Goal: Transaction & Acquisition: Purchase product/service

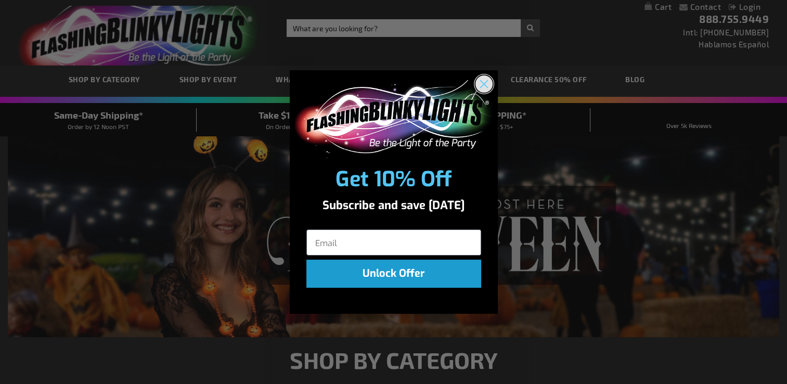
click at [481, 82] on circle "Close dialog" at bounding box center [483, 83] width 17 height 17
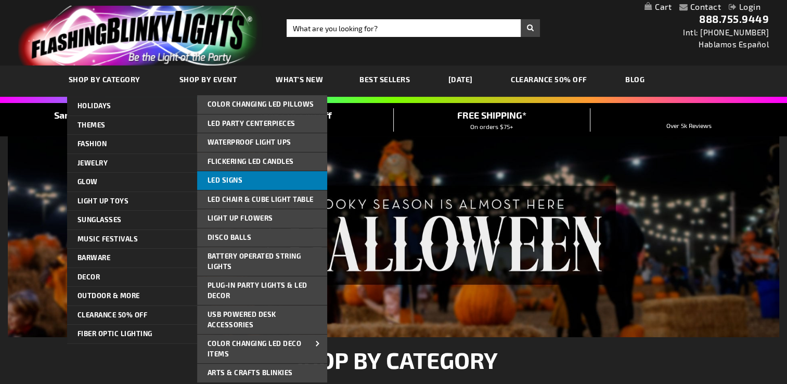
click at [239, 176] on span "LED Signs" at bounding box center [225, 180] width 35 height 8
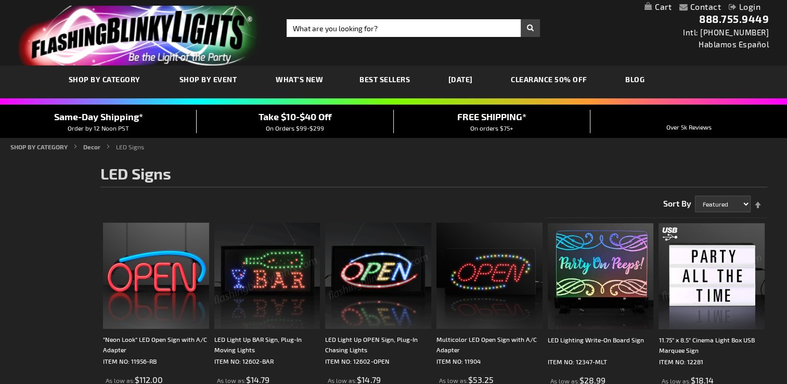
click at [287, 80] on span "What's New" at bounding box center [299, 79] width 47 height 9
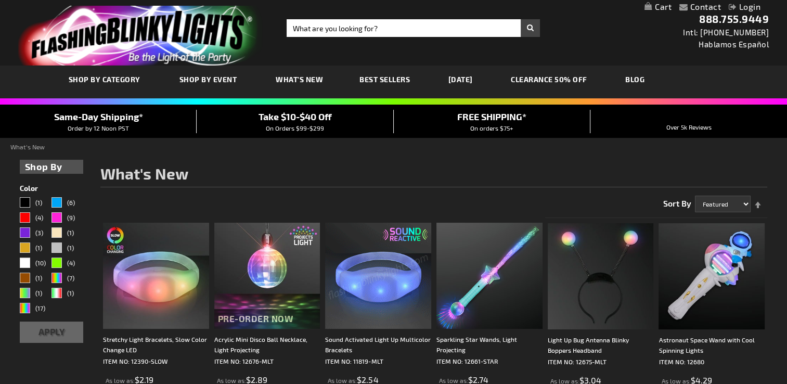
click at [373, 77] on span "Best Sellers" at bounding box center [385, 79] width 50 height 9
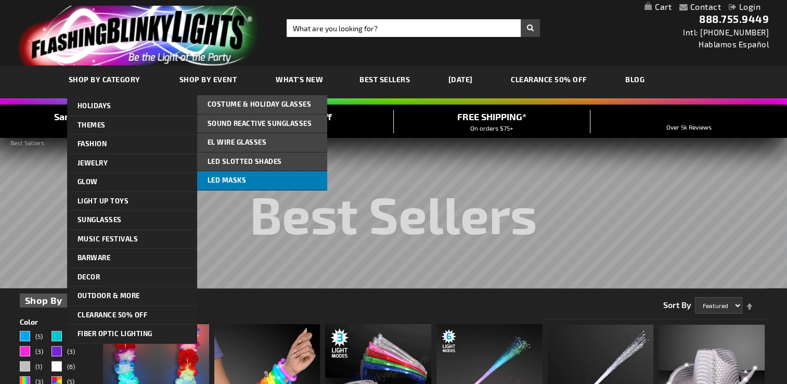
click at [224, 178] on span "LED Masks" at bounding box center [227, 180] width 39 height 8
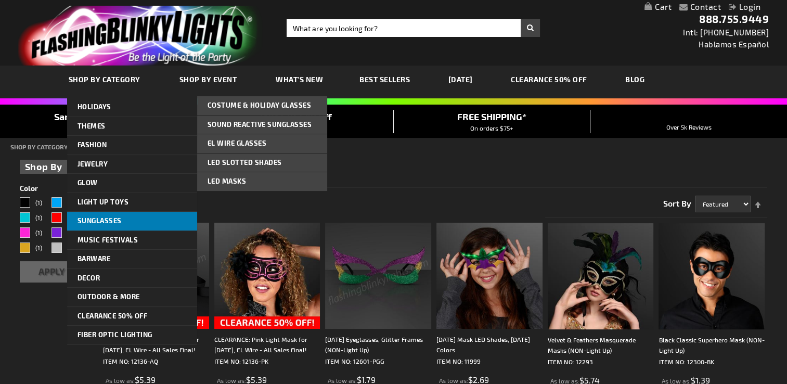
click at [153, 222] on link "Sunglasses" at bounding box center [132, 221] width 130 height 19
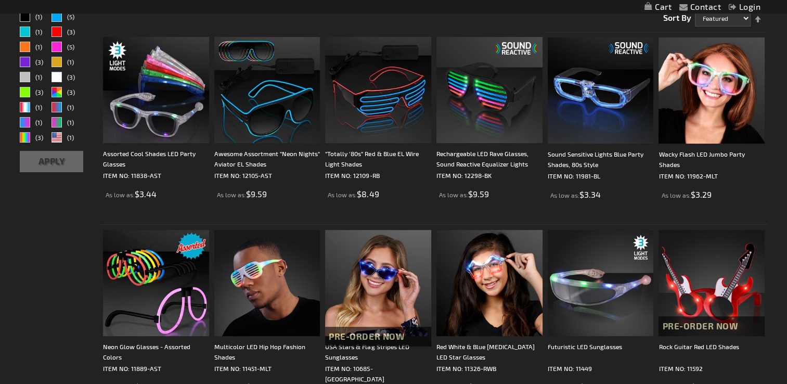
scroll to position [208, 0]
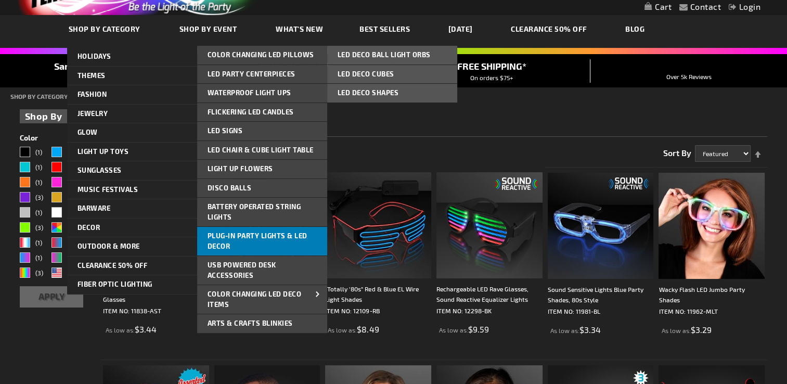
scroll to position [52, 0]
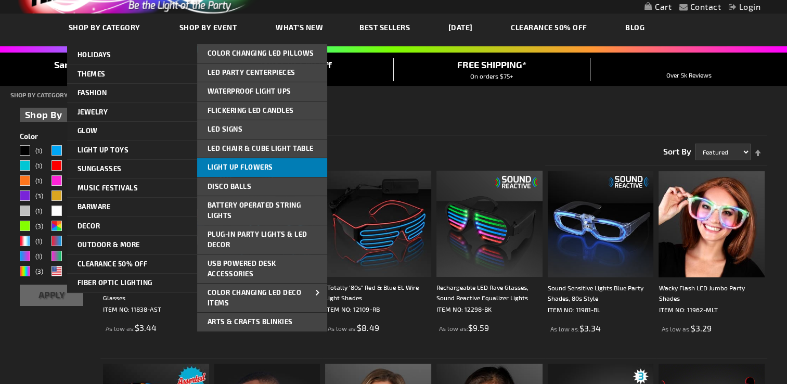
click at [253, 169] on span "Light Up Flowers" at bounding box center [241, 167] width 66 height 8
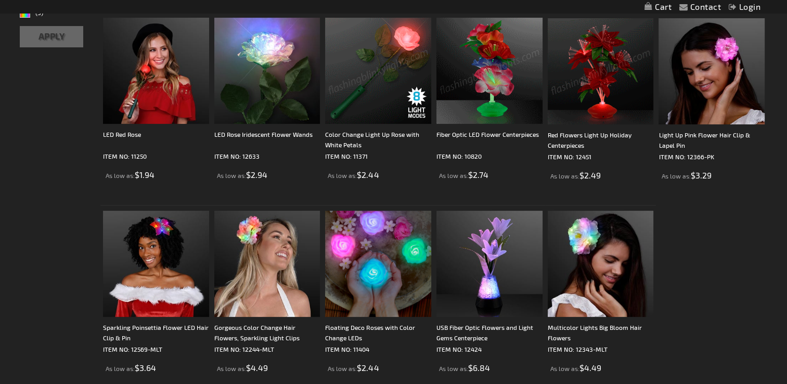
scroll to position [208, 0]
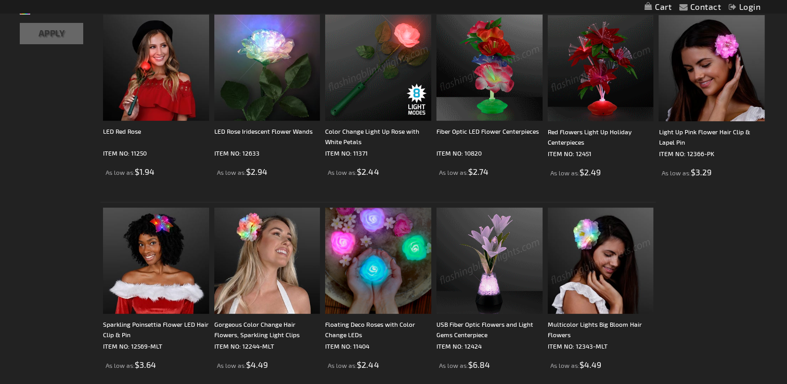
click at [483, 63] on img at bounding box center [490, 68] width 106 height 106
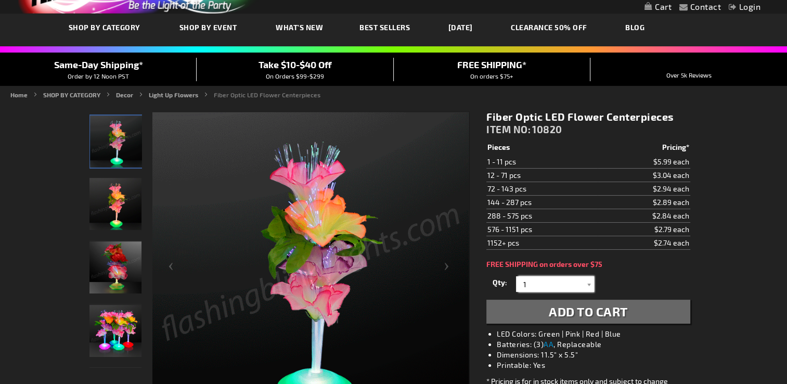
click at [557, 286] on input "1" at bounding box center [556, 284] width 75 height 16
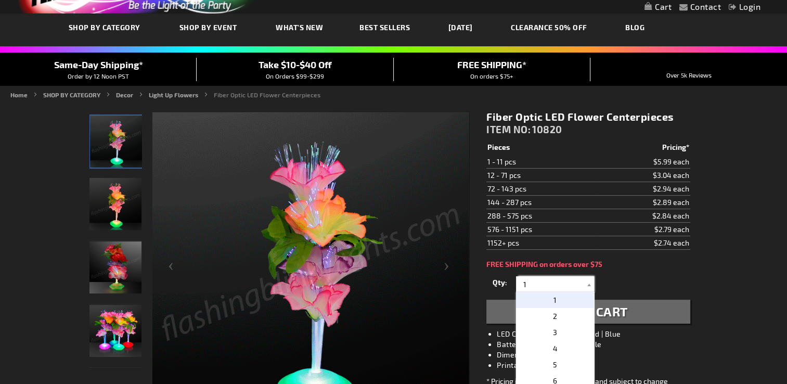
drag, startPoint x: 546, startPoint y: 285, endPoint x: 513, endPoint y: 283, distance: 33.4
click at [513, 283] on div "Qty 1 2 3 4 5 6 7 8 9 10 11 12 24 36 48 60 72 84 96 108 120 132 144 156 168" at bounding box center [588, 284] width 203 height 21
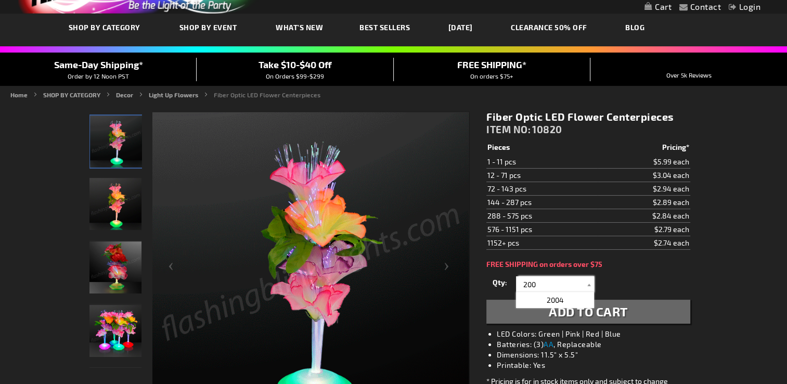
type input "200"
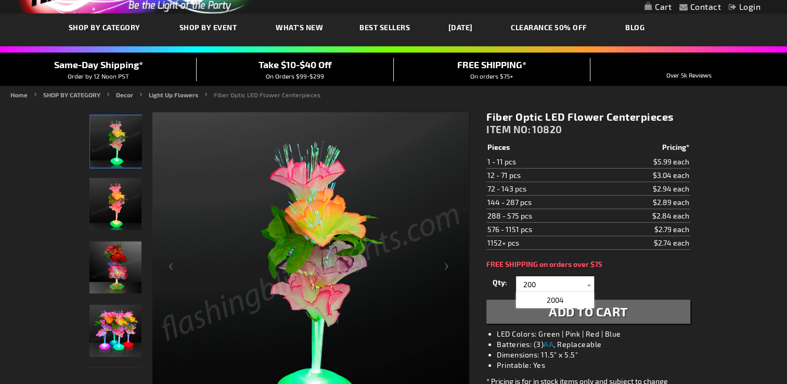
click at [661, 270] on div "Fiber Optic LED Flower Centerpieces ITEM NO: 10820 $2.74 Pieces Pricing* 1 - 11…" at bounding box center [588, 289] width 219 height 372
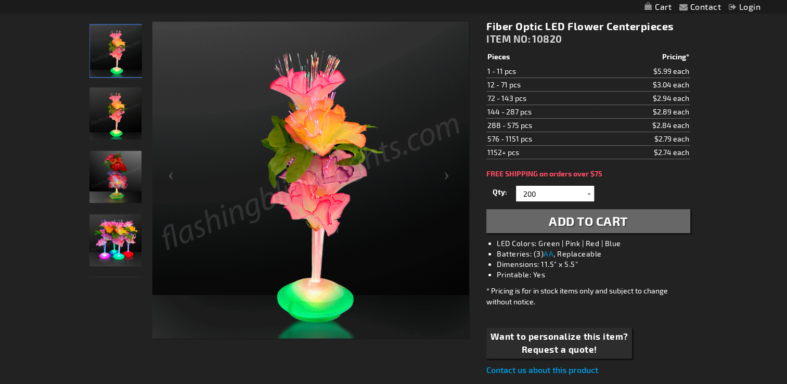
scroll to position [156, 0]
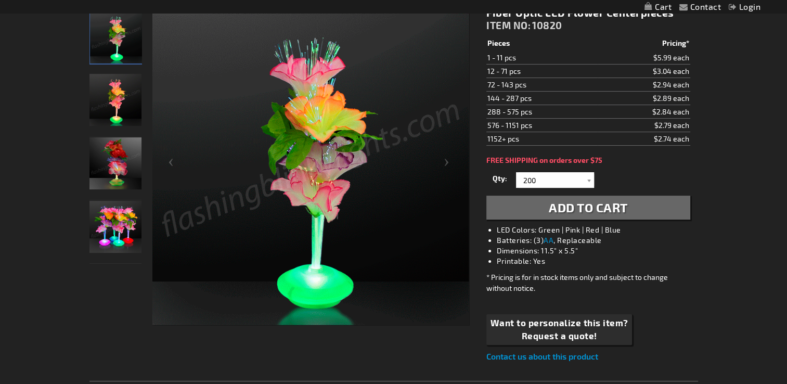
click at [610, 211] on span "Add to Cart" at bounding box center [588, 207] width 79 height 15
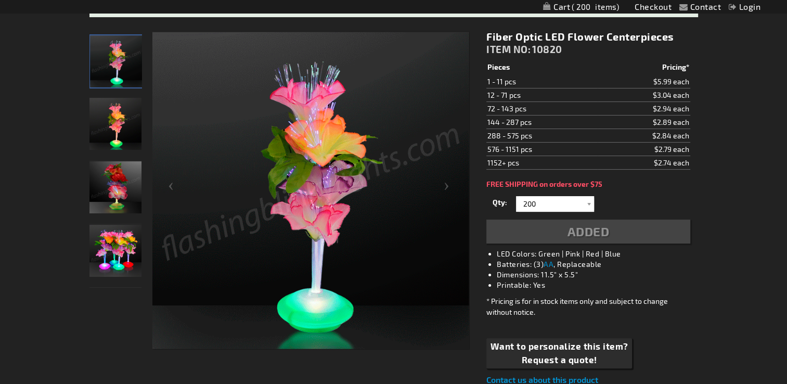
scroll to position [180, 0]
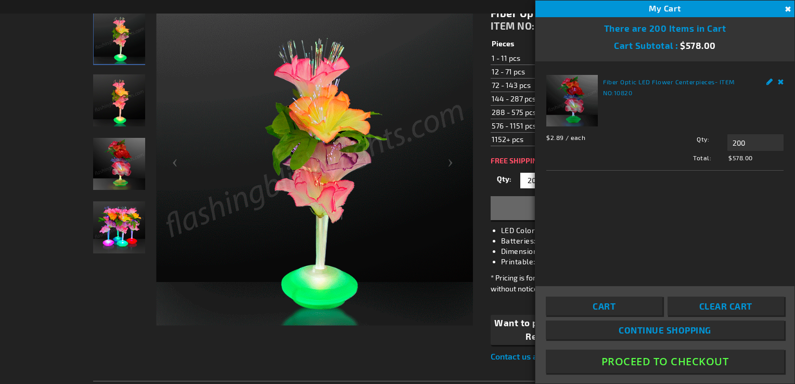
click at [787, 9] on button "Close" at bounding box center [786, 9] width 11 height 11
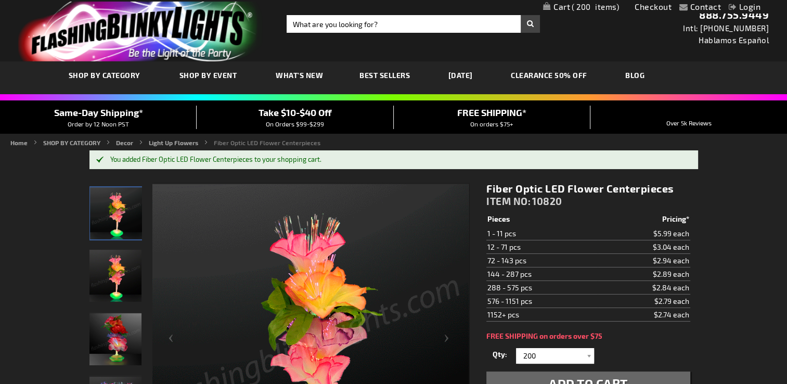
scroll to position [0, 0]
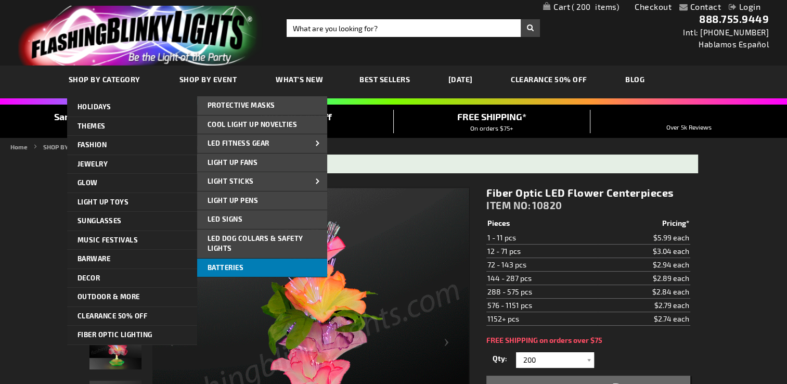
click at [250, 265] on link "Batteries" at bounding box center [262, 268] width 130 height 19
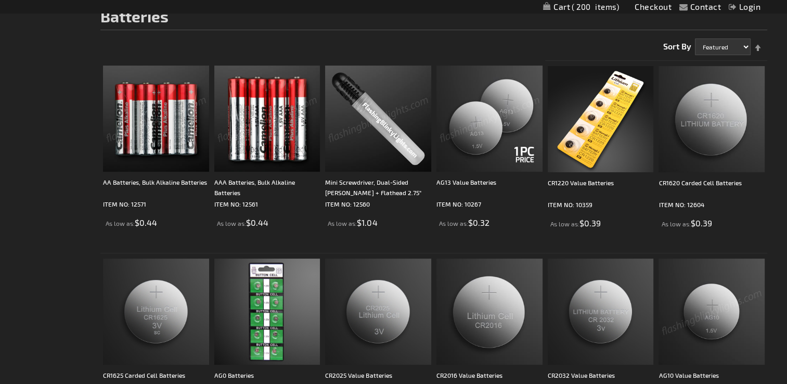
scroll to position [156, 0]
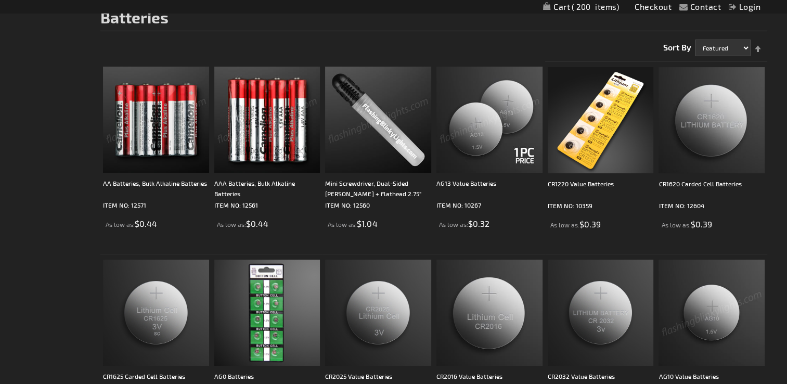
click at [133, 105] on img at bounding box center [156, 120] width 106 height 106
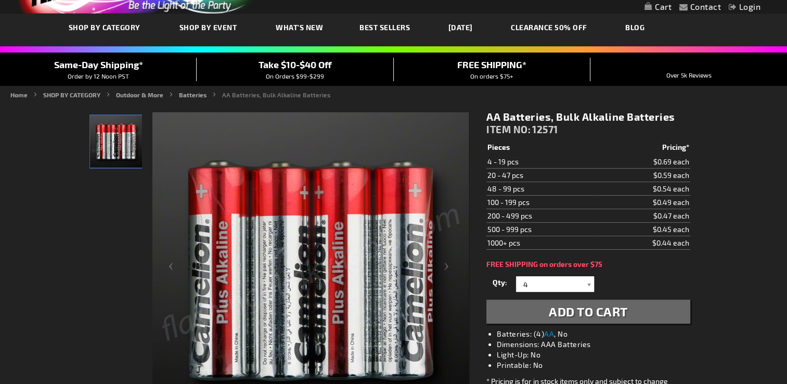
click at [587, 287] on div at bounding box center [589, 284] width 10 height 16
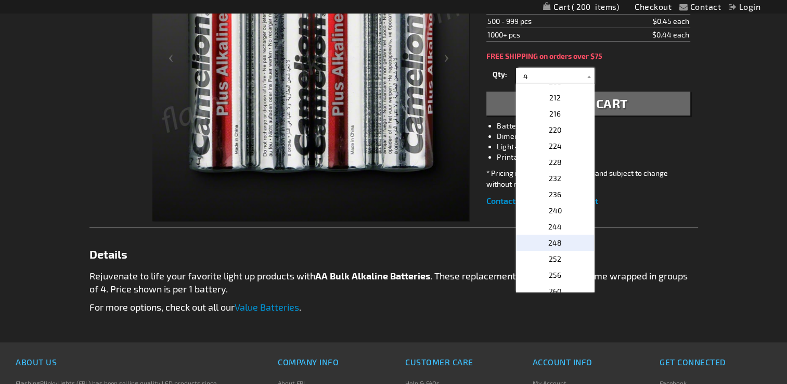
scroll to position [828, 0]
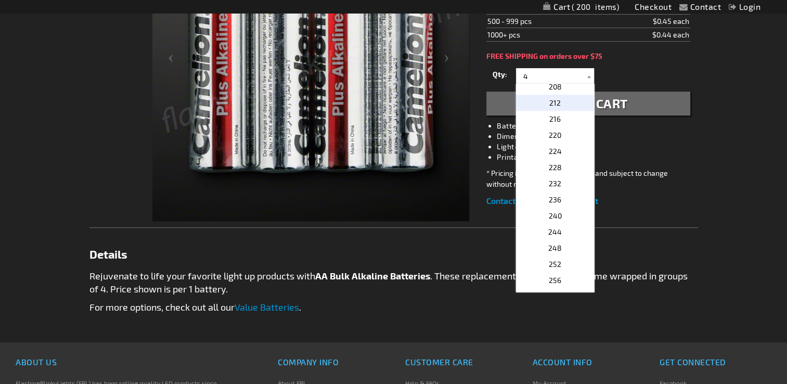
click at [559, 103] on p "212" at bounding box center [555, 103] width 78 height 16
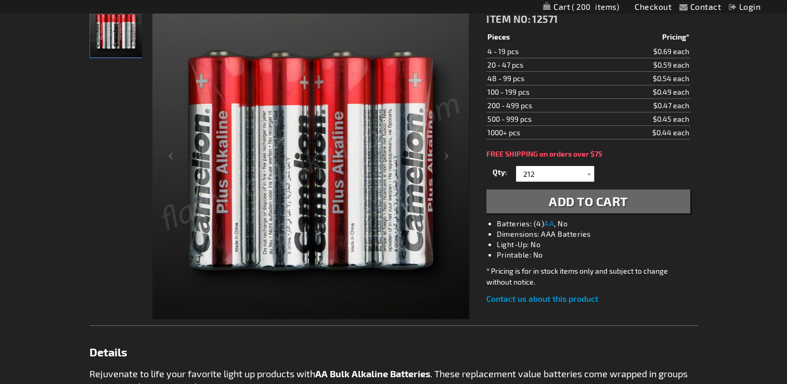
scroll to position [156, 0]
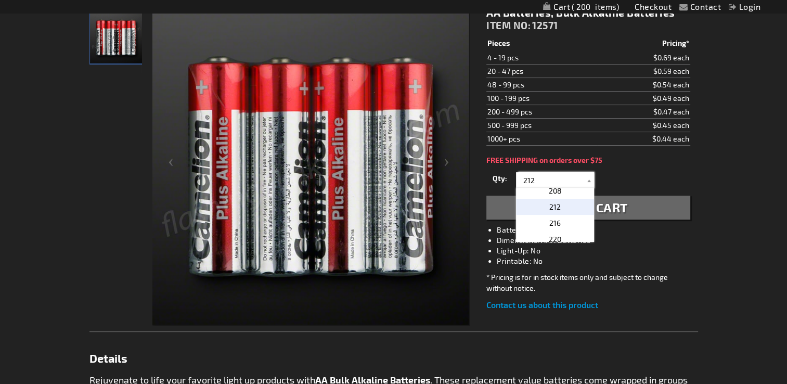
click at [543, 180] on input "212" at bounding box center [556, 180] width 75 height 16
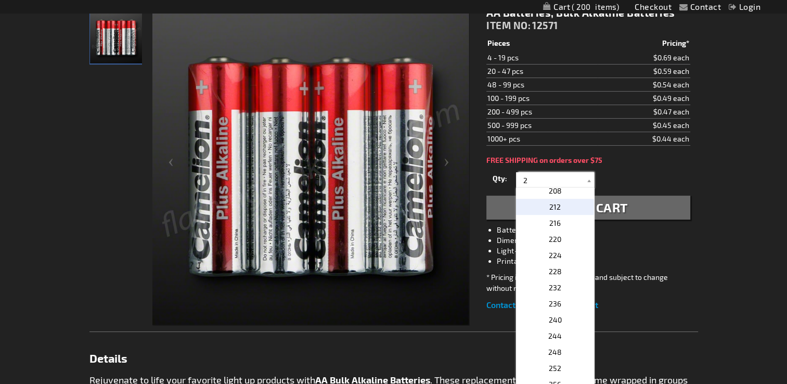
scroll to position [0, 0]
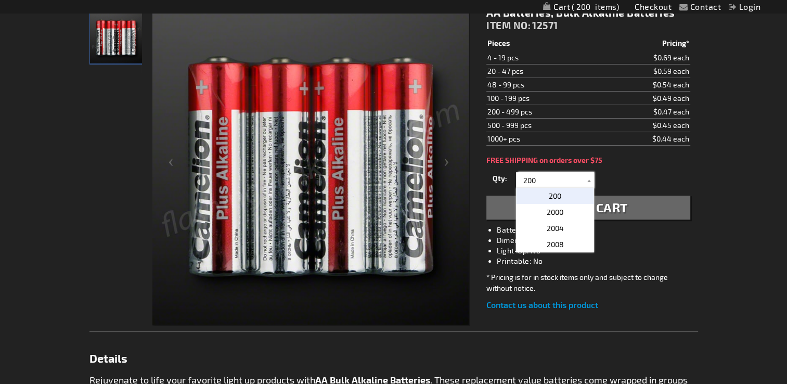
type input "200"
click at [719, 136] on div "Contact Compare Products Checkout Login Skip to Content My Cart 200 200 items M…" at bounding box center [393, 271] width 787 height 855
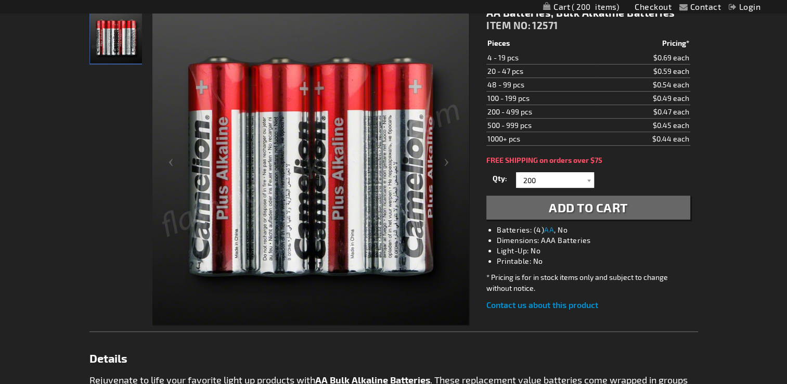
click at [595, 210] on span "Add to Cart" at bounding box center [588, 207] width 79 height 15
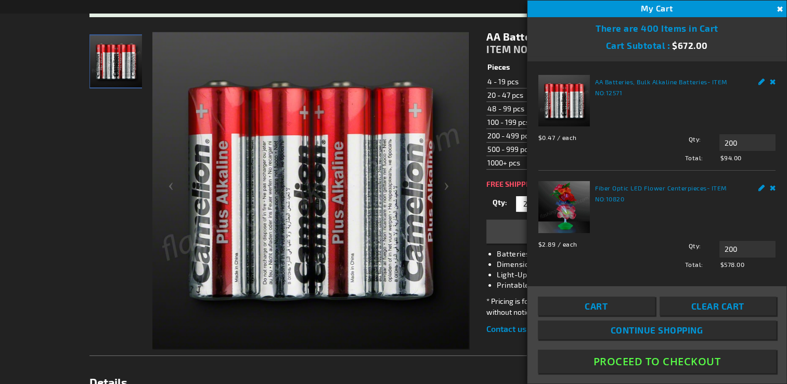
scroll to position [180, 0]
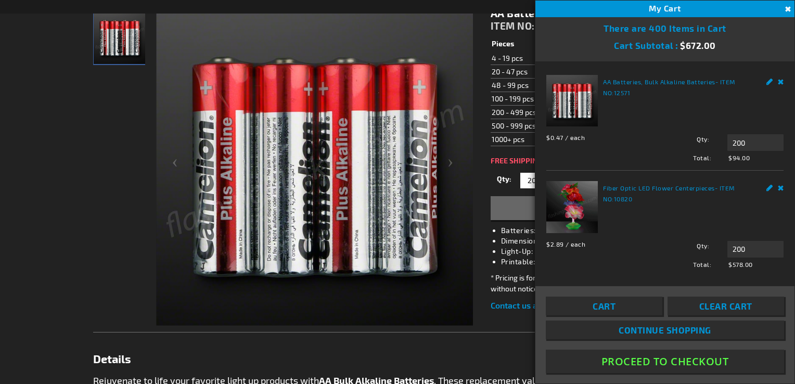
click at [659, 363] on button "Proceed To Checkout" at bounding box center [665, 361] width 238 height 23
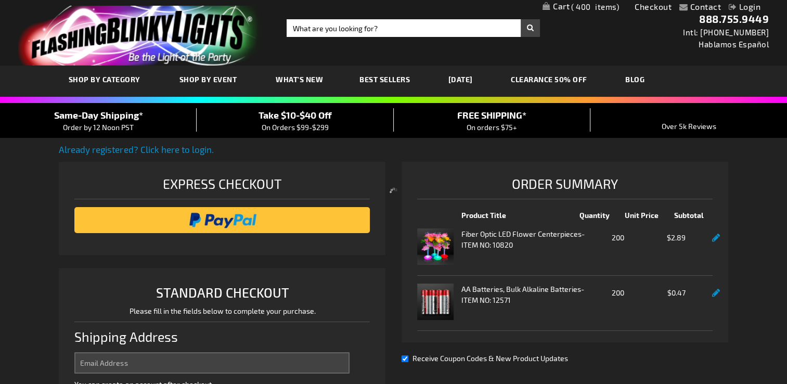
select select "US"
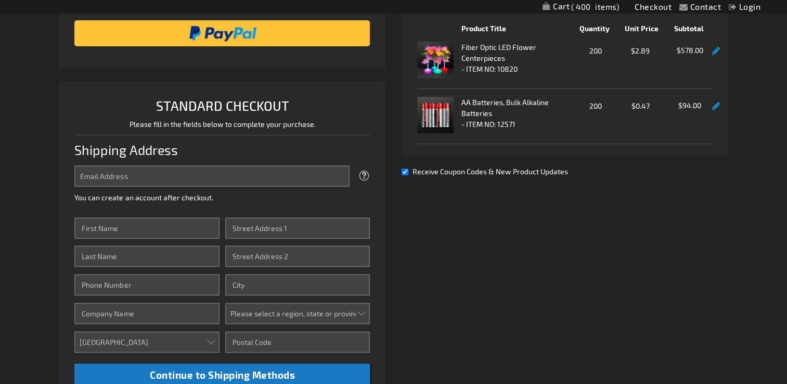
scroll to position [260, 0]
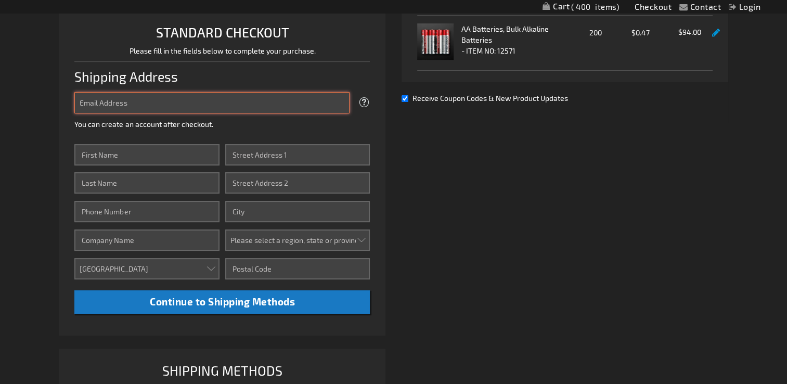
click at [171, 110] on input "Email Address" at bounding box center [211, 102] width 275 height 21
type input "[EMAIL_ADDRESS][DOMAIN_NAME]"
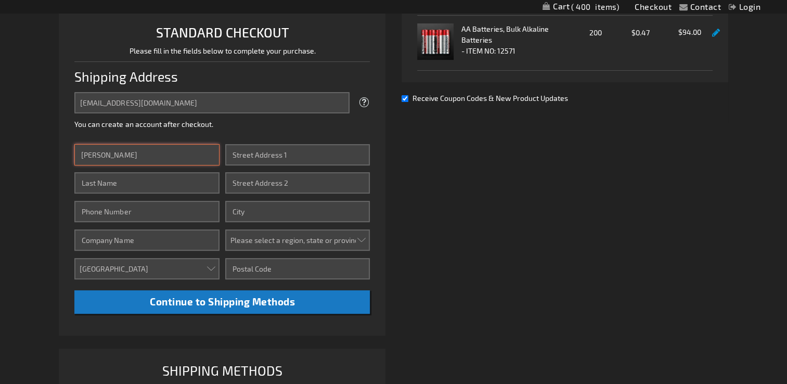
type input "Brandon"
type input "Lavatai"
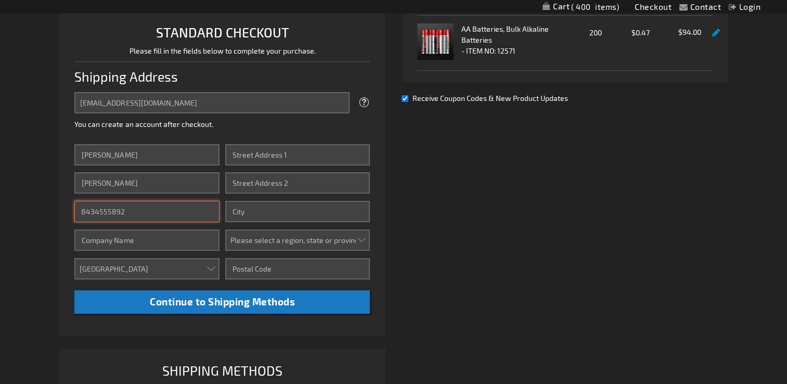
type input "8434555892"
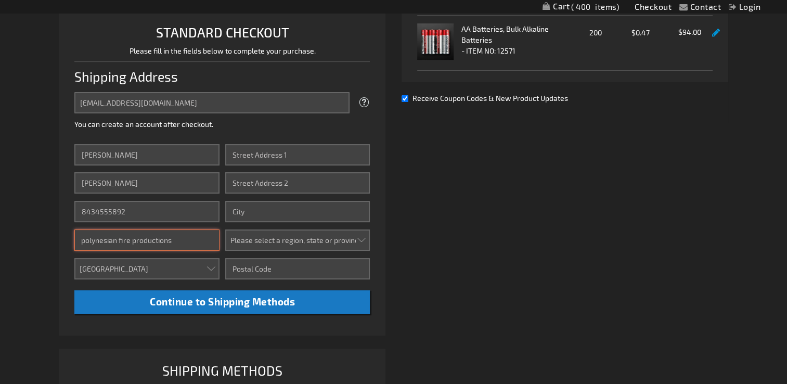
type input "polynesian fire productions"
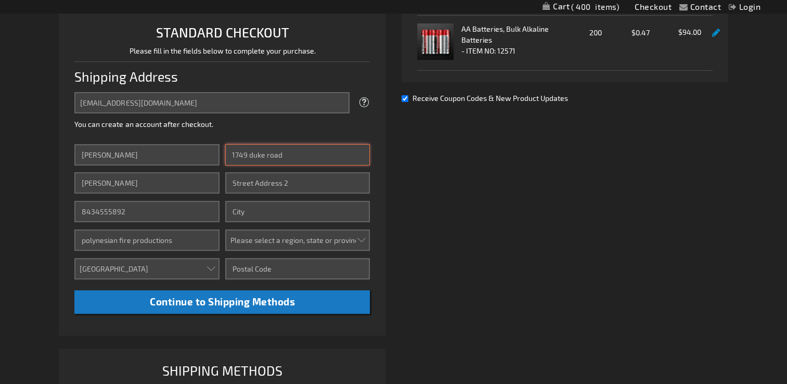
type input "1749 duke road"
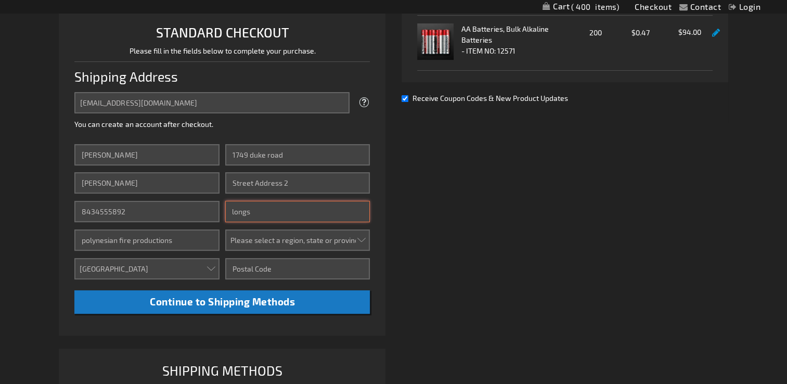
type input "longs"
select select "54"
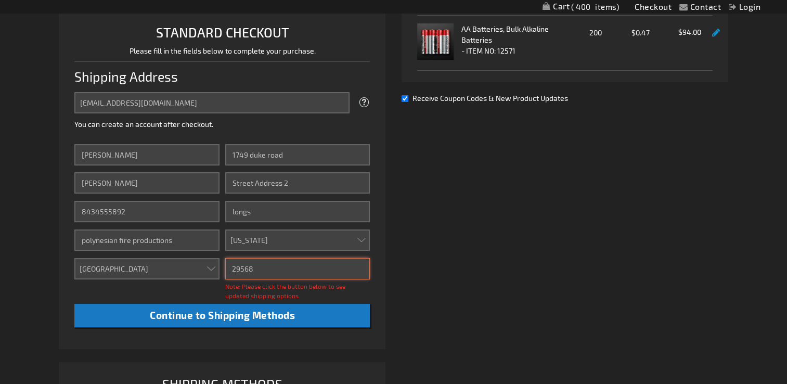
type input "29568"
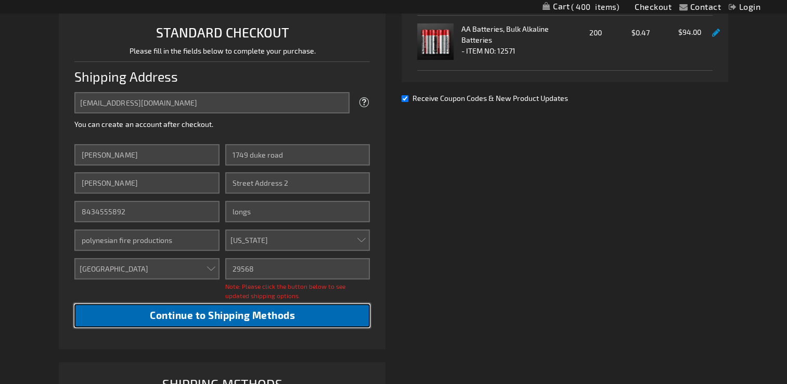
click at [235, 314] on span "Continue to Shipping Methods" at bounding box center [222, 315] width 145 height 12
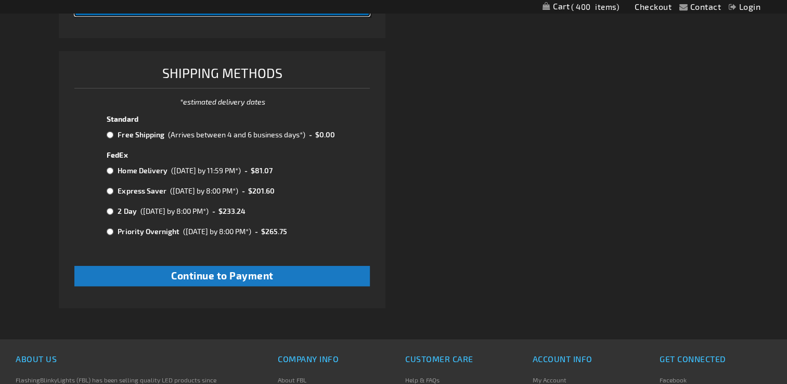
scroll to position [572, 0]
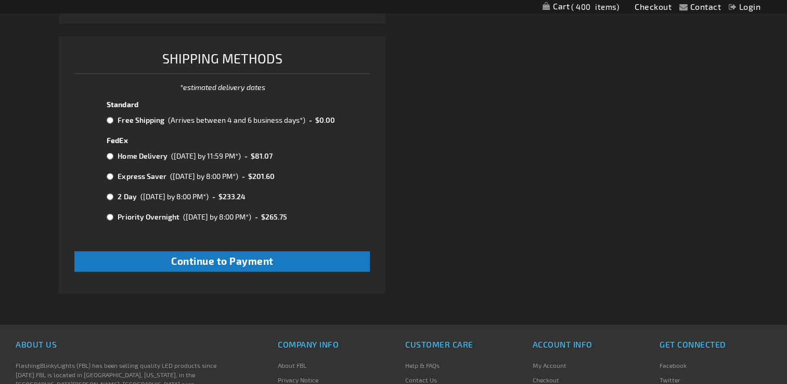
click at [110, 120] on input "radio" at bounding box center [110, 120] width 7 height 8
radio input "true"
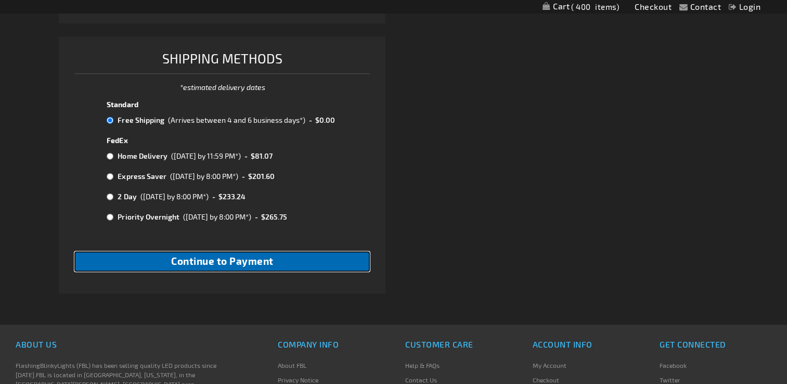
click at [230, 261] on span "Continue to Payment" at bounding box center [222, 261] width 103 height 12
checkbox input "true"
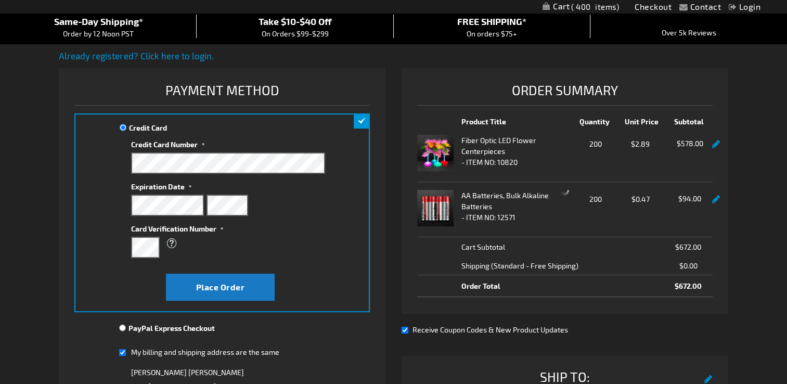
scroll to position [104, 0]
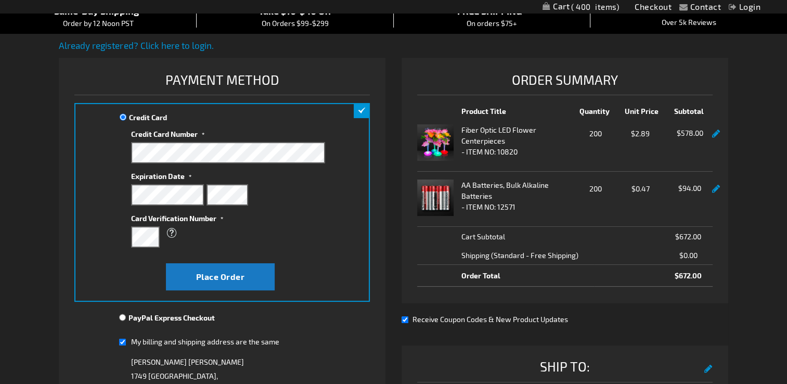
click at [62, 190] on li "Payment Information Payment Method Credit Card Credit Card Information" at bounding box center [222, 299] width 327 height 482
click at [212, 273] on span "Place Order" at bounding box center [220, 277] width 49 height 10
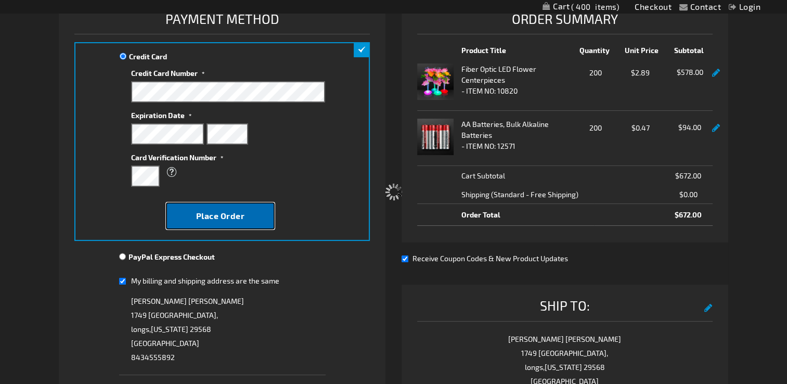
scroll to position [156, 0]
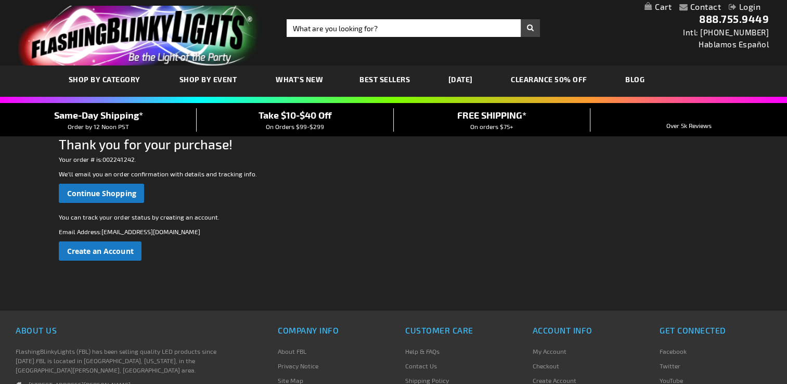
click at [274, 172] on p "We'll email you an order confirmation with details and tracking info." at bounding box center [393, 173] width 669 height 9
click at [297, 164] on div "Your order # is: 002241242 . We'll email you an order confirmation with details…" at bounding box center [393, 179] width 669 height 48
